Goal: Information Seeking & Learning: Learn about a topic

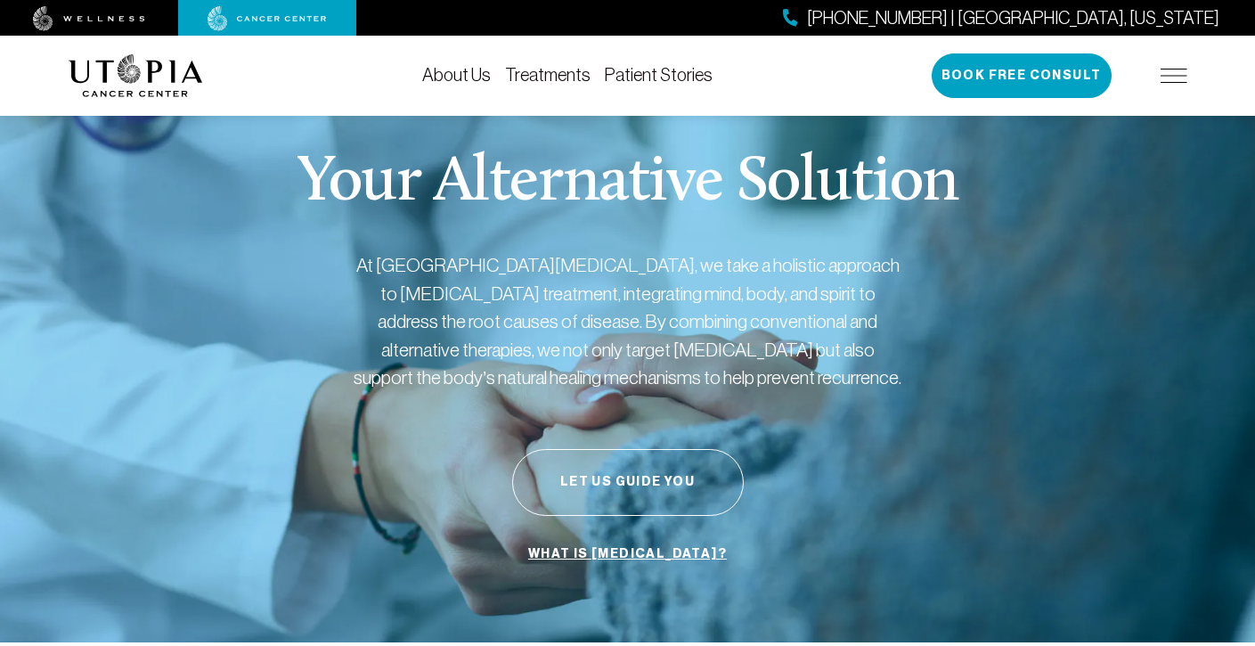
click at [555, 78] on link "Treatments" at bounding box center [548, 75] width 86 height 20
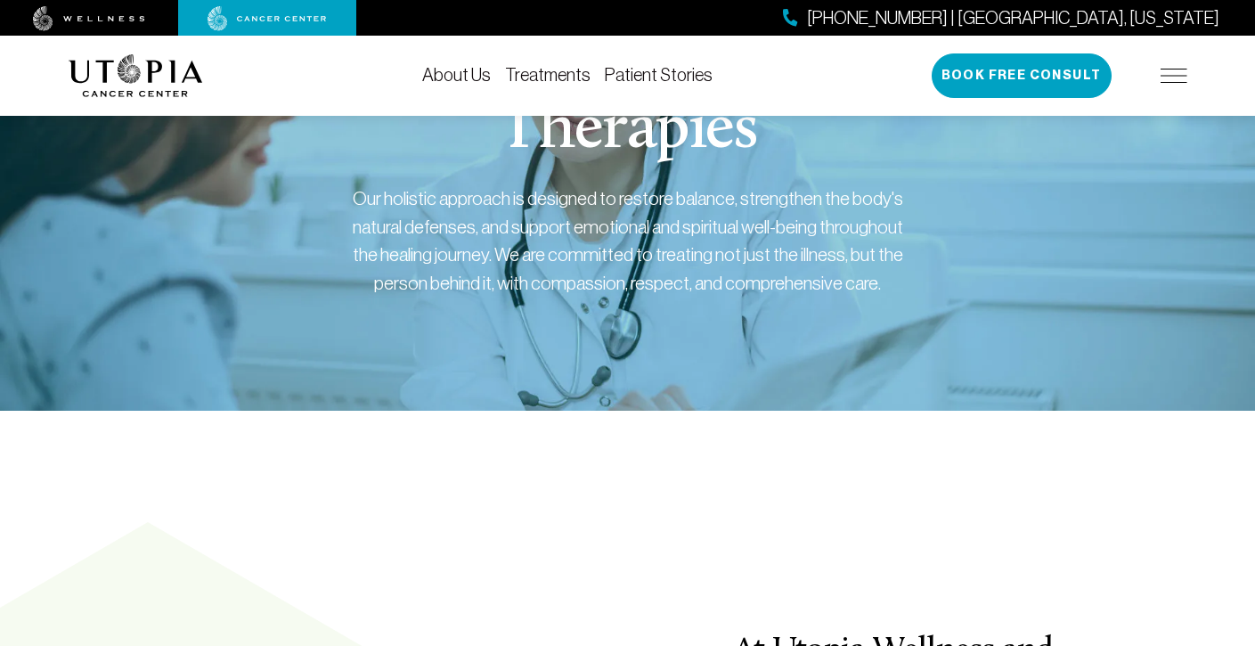
click at [574, 75] on link "Treatments" at bounding box center [548, 75] width 86 height 20
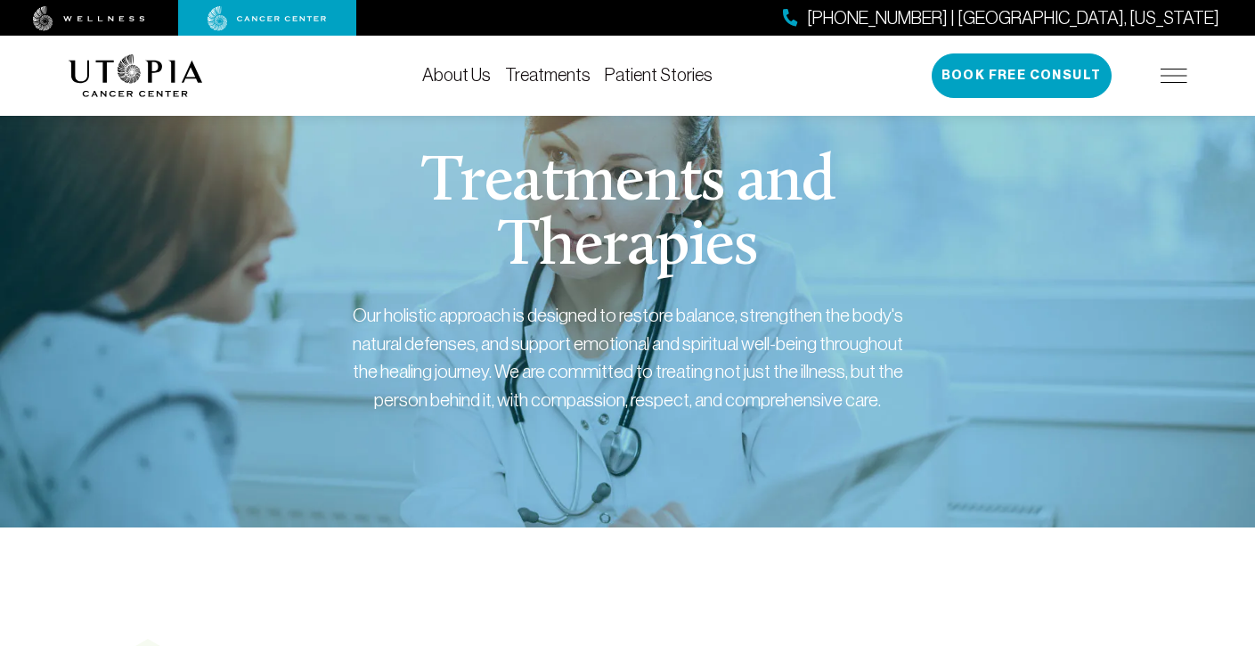
click at [574, 75] on link "Treatments" at bounding box center [548, 75] width 86 height 20
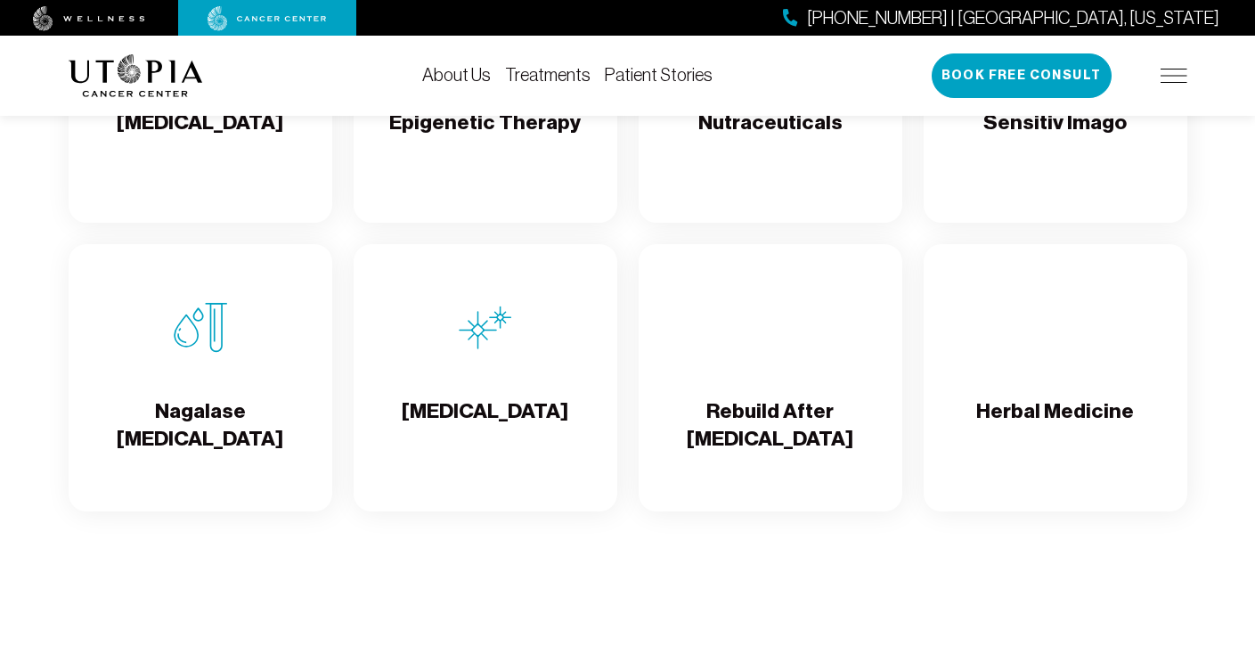
scroll to position [3131, 0]
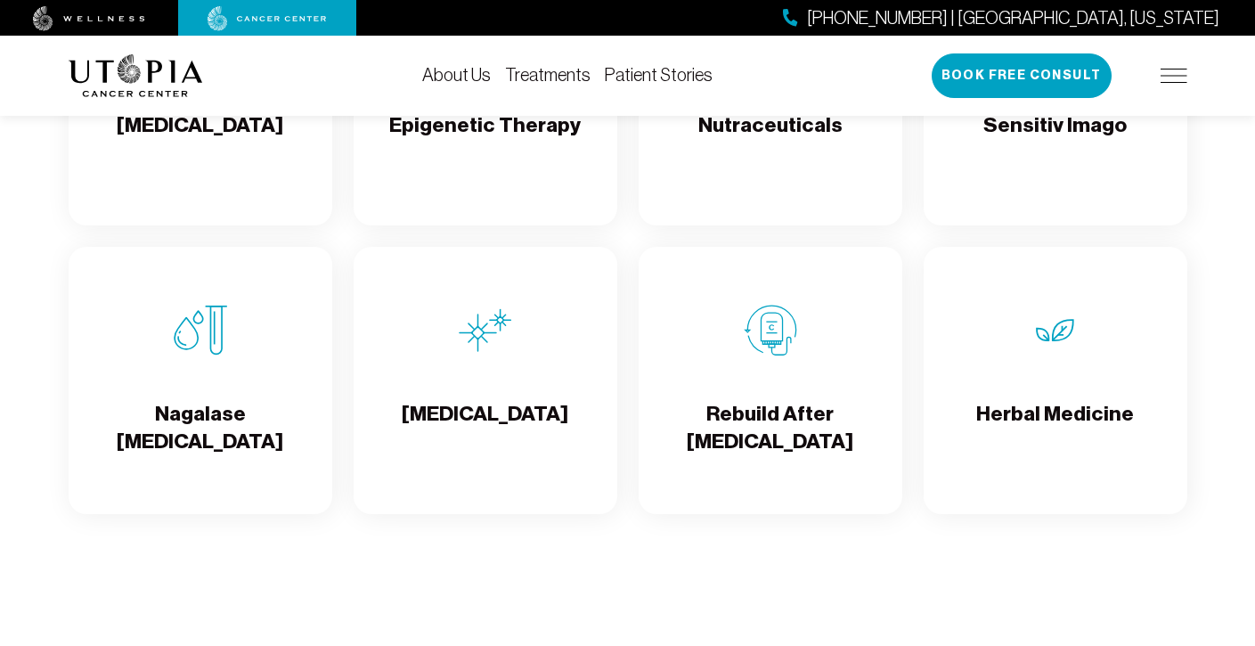
click at [493, 357] on img at bounding box center [485, 330] width 53 height 53
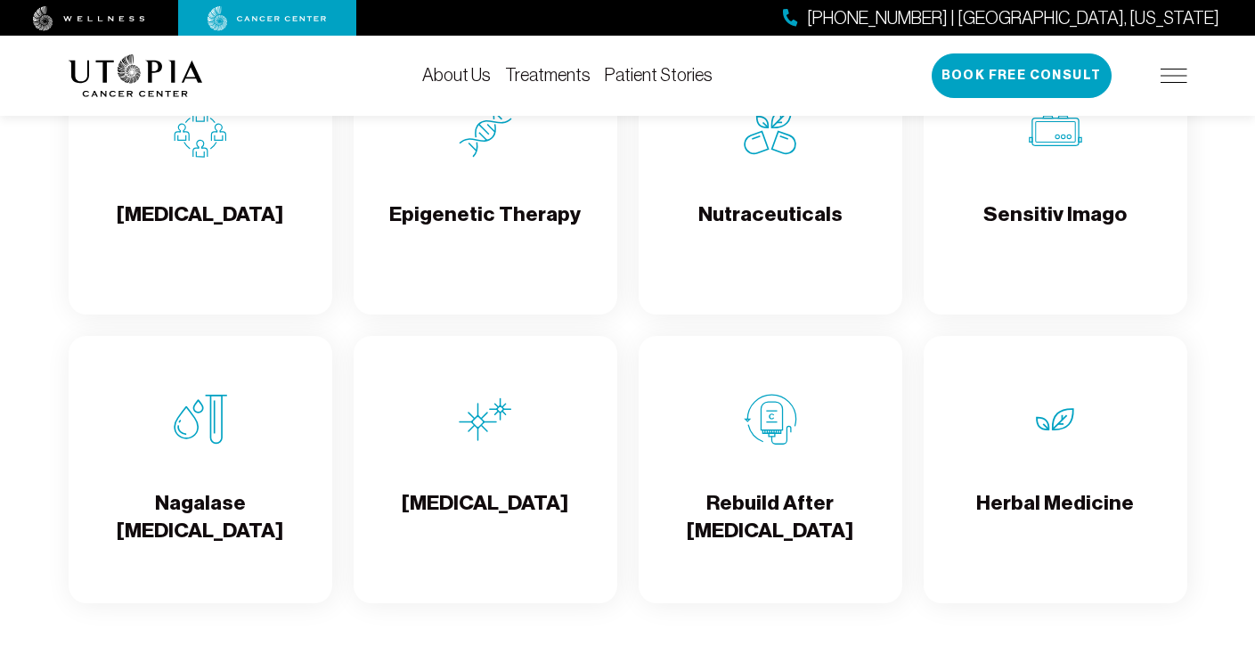
scroll to position [3131, 0]
